Goal: Task Accomplishment & Management: Manage account settings

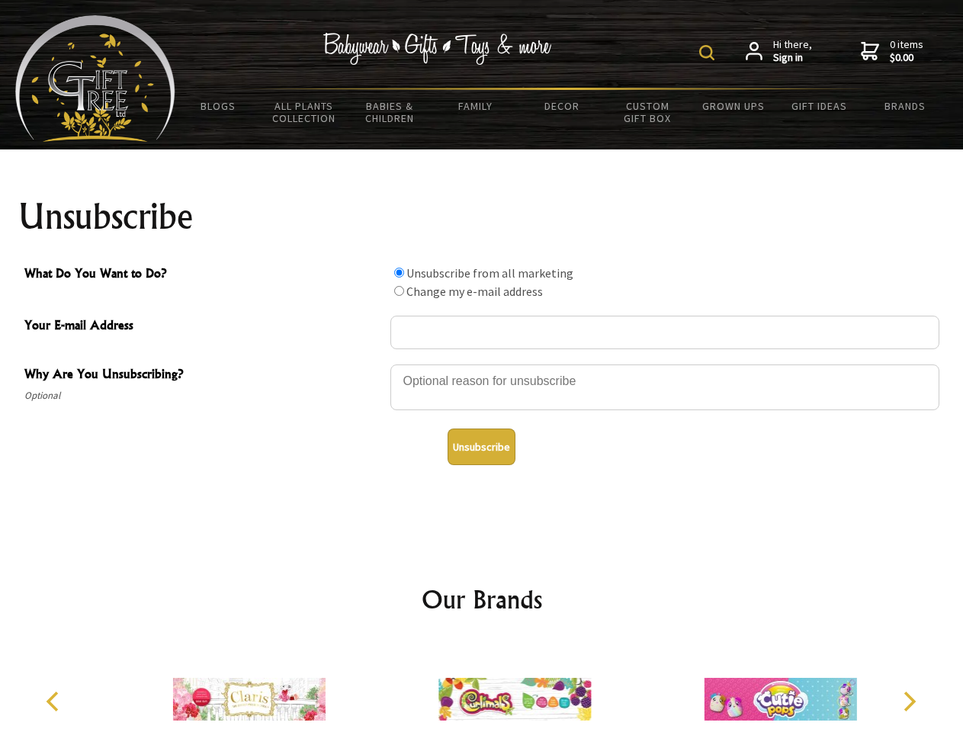
click at [709, 53] on img at bounding box center [706, 52] width 15 height 15
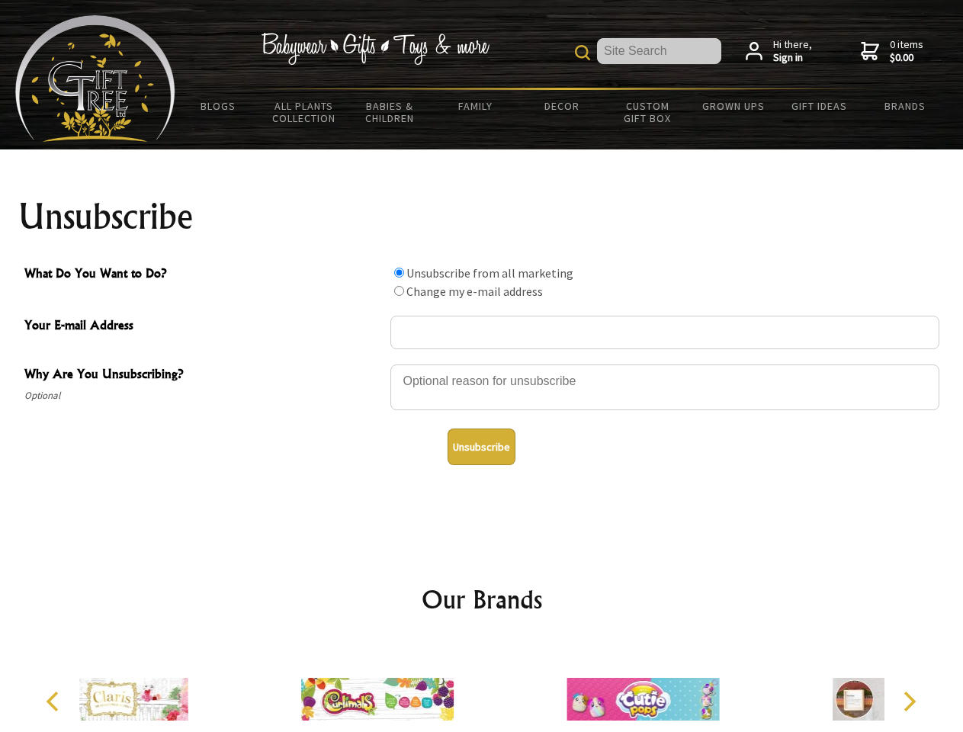
click at [482, 364] on div at bounding box center [664, 389] width 549 height 53
click at [399, 272] on input "What Do You Want to Do?" at bounding box center [399, 273] width 10 height 10
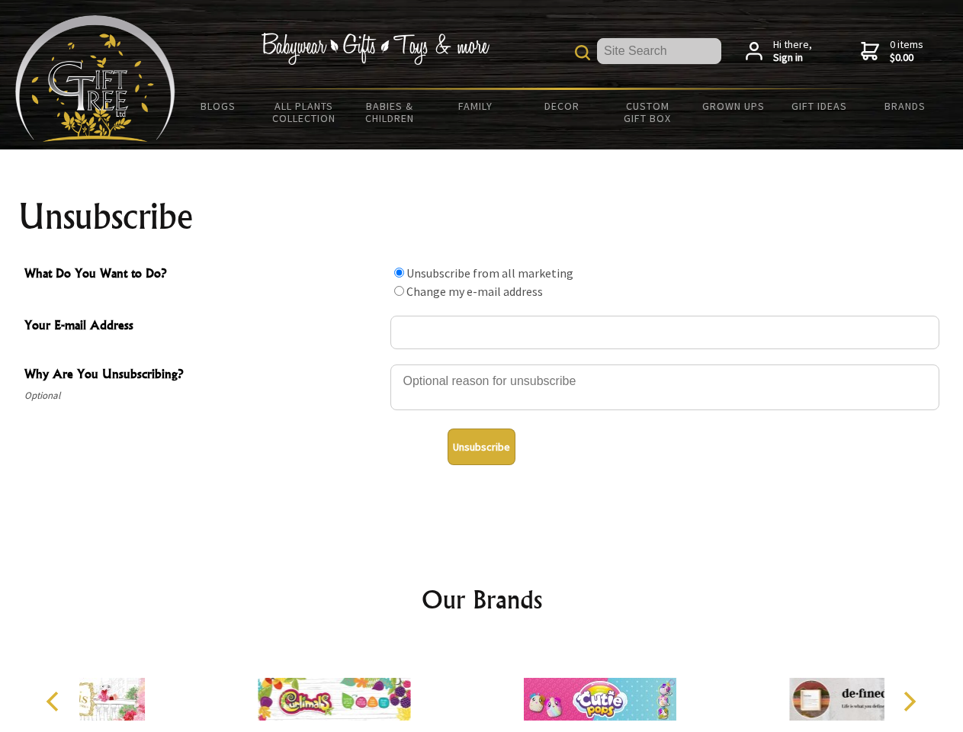
click at [399, 290] on input "What Do You Want to Do?" at bounding box center [399, 291] width 10 height 10
radio input "true"
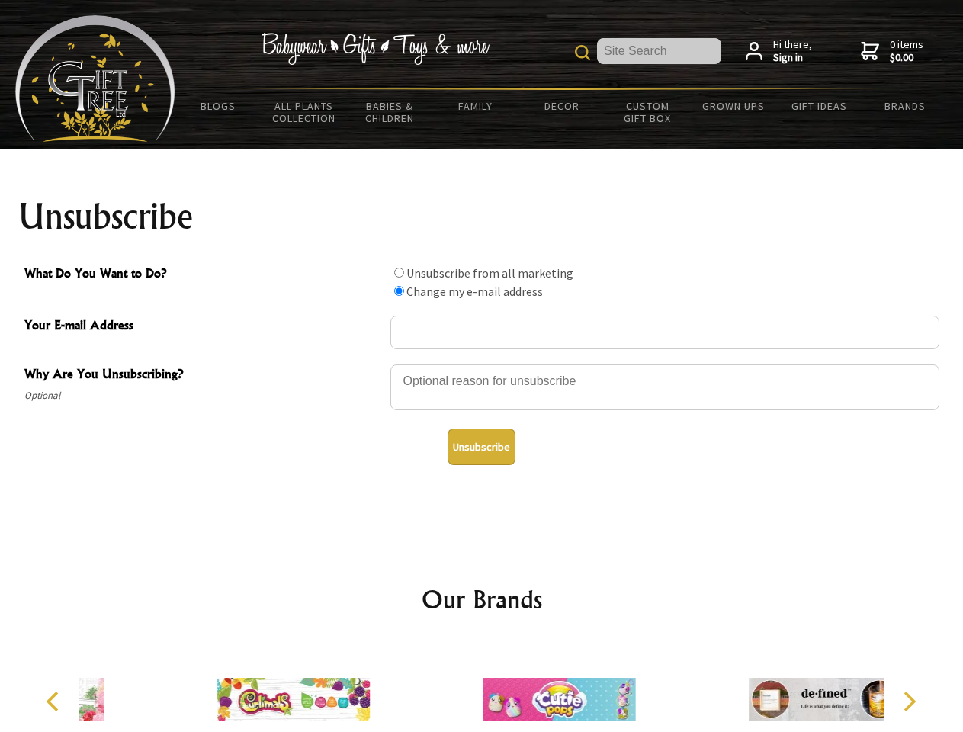
click at [481, 447] on button "Unsubscribe" at bounding box center [482, 446] width 68 height 37
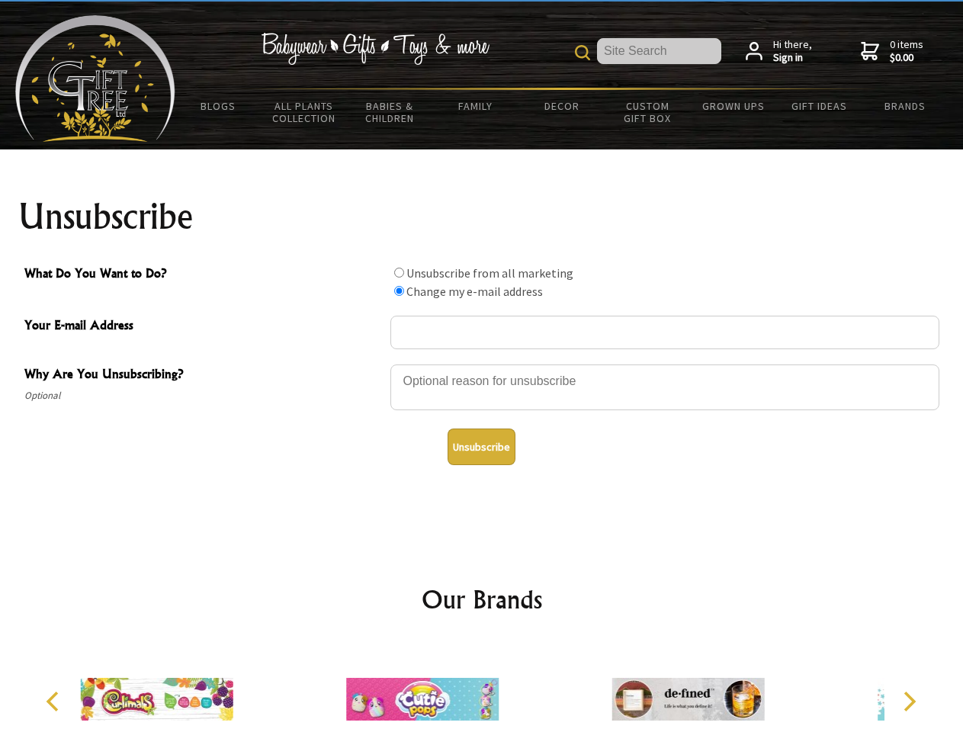
click at [55, 701] on icon "Previous" at bounding box center [54, 701] width 20 height 20
click at [909, 701] on icon "Next" at bounding box center [908, 701] width 20 height 20
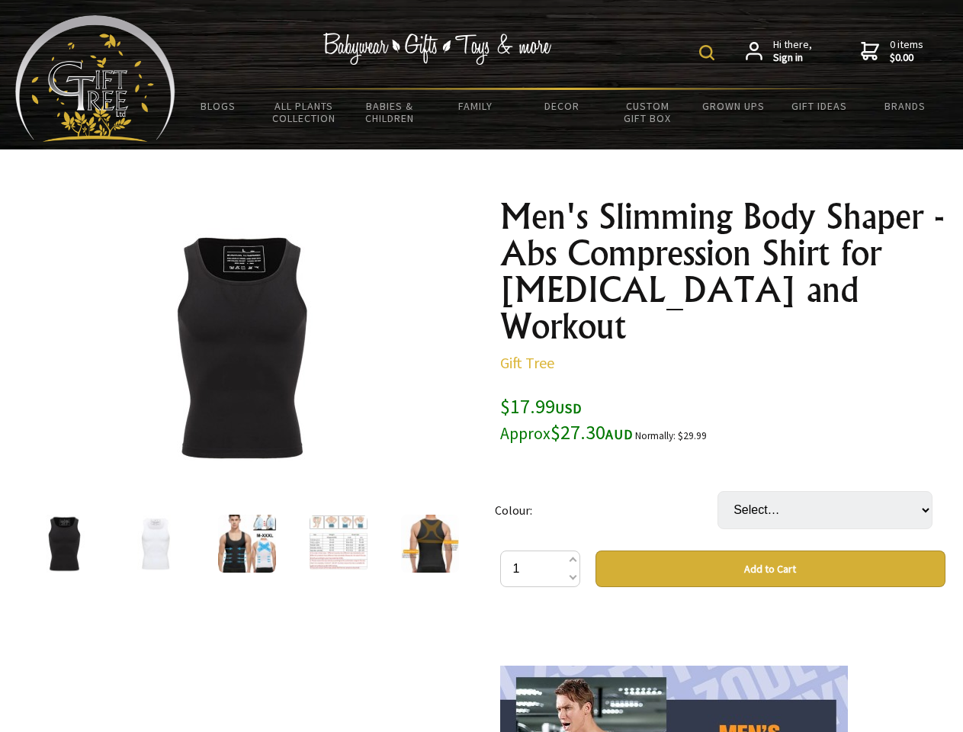
click at [709, 53] on img at bounding box center [706, 52] width 15 height 15
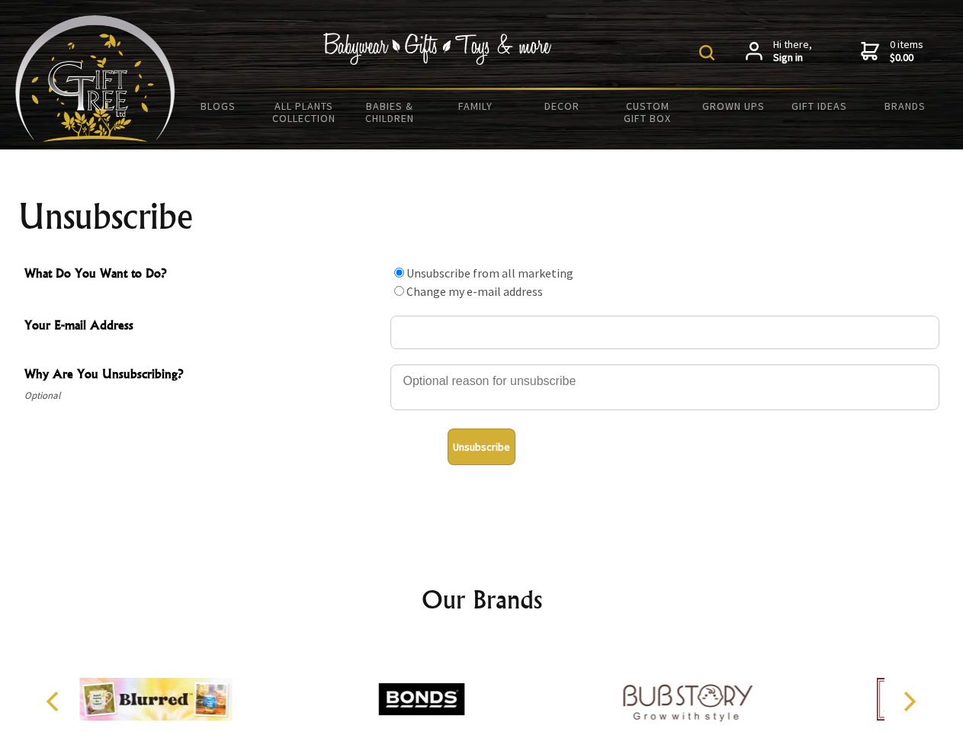
click at [709, 53] on img at bounding box center [706, 52] width 15 height 15
click at [482, 364] on div at bounding box center [664, 389] width 549 height 53
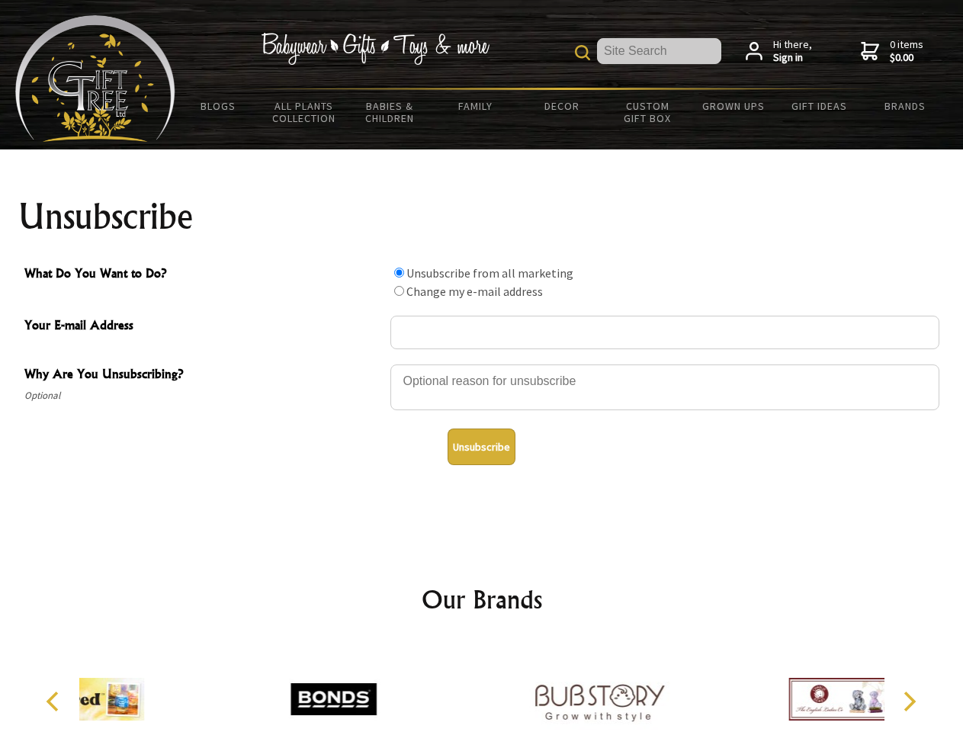
click at [399, 272] on input "What Do You Want to Do?" at bounding box center [399, 273] width 10 height 10
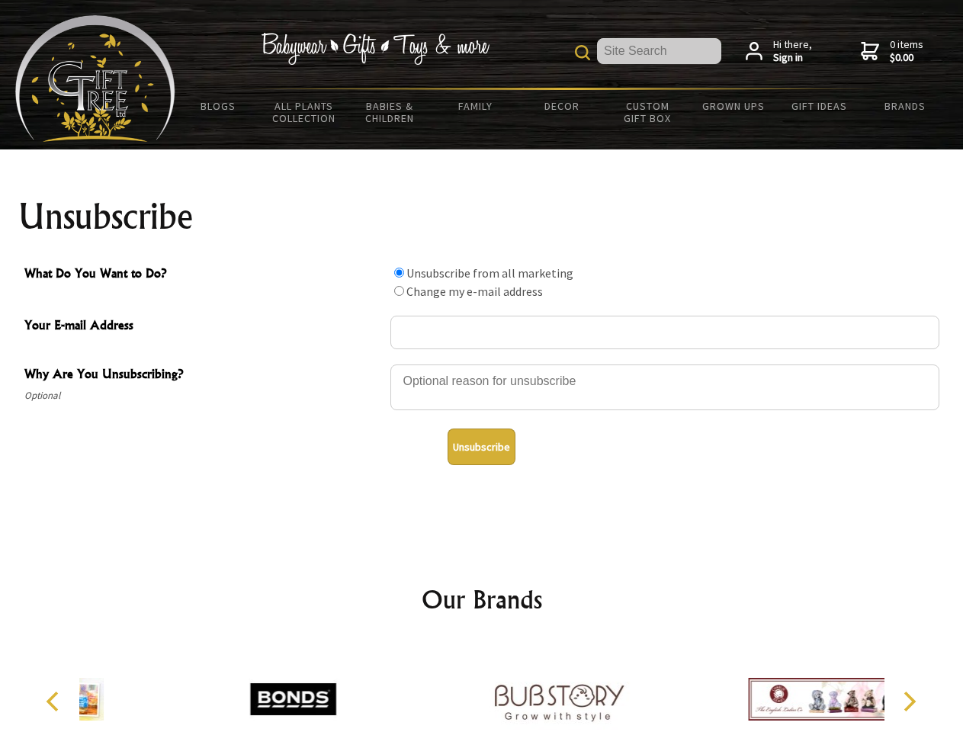
click at [399, 290] on input "What Do You Want to Do?" at bounding box center [399, 291] width 10 height 10
radio input "true"
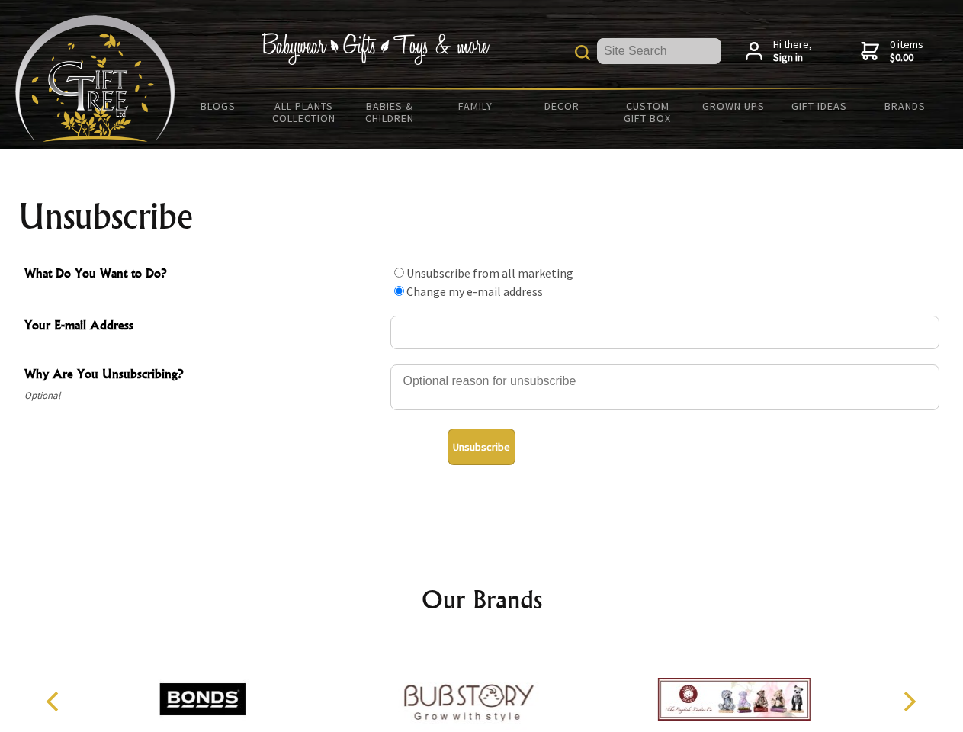
click at [481, 447] on button "Unsubscribe" at bounding box center [482, 446] width 68 height 37
click at [55, 701] on icon "Previous" at bounding box center [54, 701] width 20 height 20
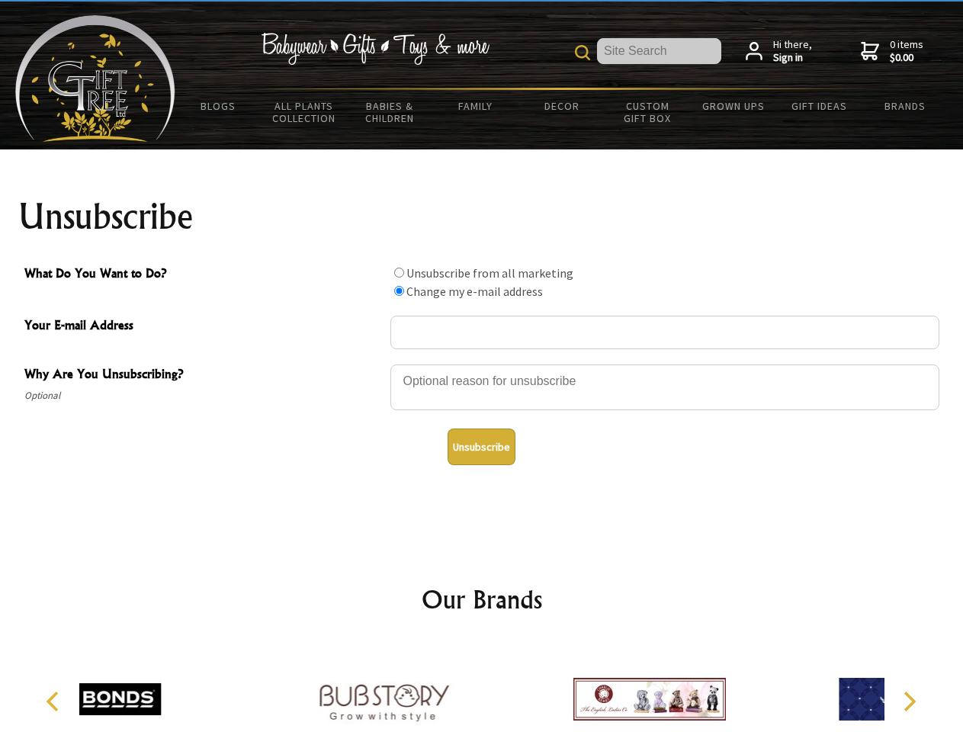
click at [909, 701] on icon "Next" at bounding box center [908, 701] width 20 height 20
